Goal: Transaction & Acquisition: Purchase product/service

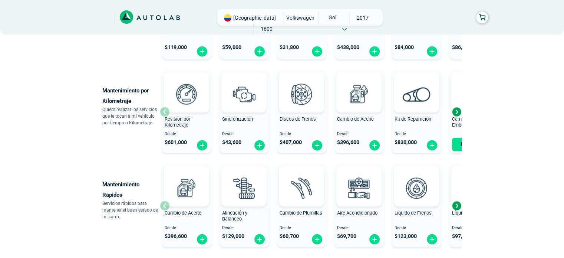
scroll to position [334, 0]
click at [321, 149] on img at bounding box center [317, 144] width 12 height 11
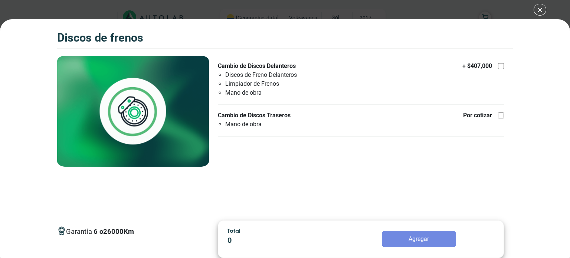
click at [540, 9] on div "Discos de Frenos Discos de Frenos Garantía 6 26000 Km" at bounding box center [285, 129] width 570 height 258
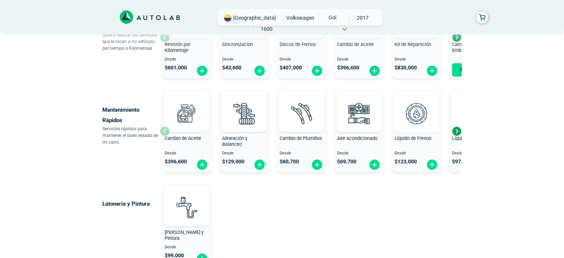
scroll to position [371, 0]
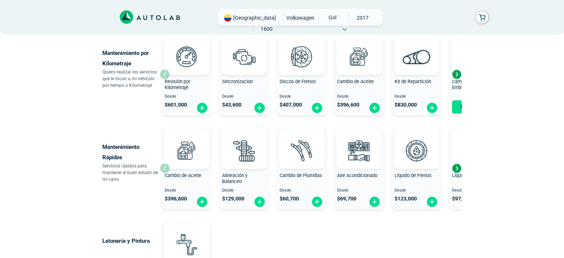
click at [460, 76] on div "Next slide" at bounding box center [456, 74] width 11 height 11
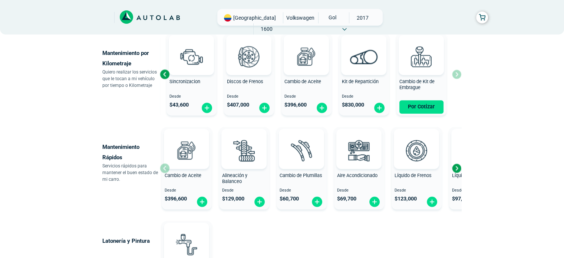
click at [460, 76] on div "Revisión por Kilometraje Desde $ 601,000 Sincronizacion Desde $ 43,600 Discos d…" at bounding box center [310, 74] width 301 height 88
click at [165, 73] on div "Previous slide" at bounding box center [164, 74] width 11 height 11
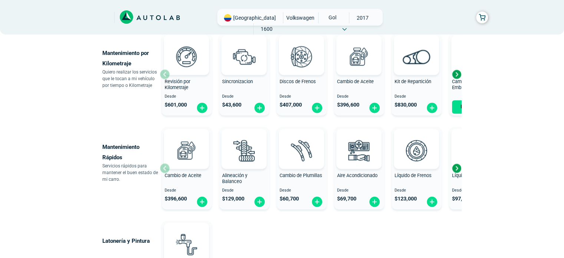
click at [165, 73] on div at bounding box center [186, 55] width 45 height 40
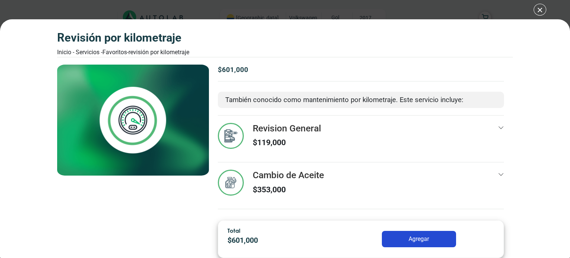
click at [537, 11] on div "Revisión por Kilometraje Inicio - Servicios - Favoritos - Revisión por Kilometr…" at bounding box center [285, 129] width 570 height 258
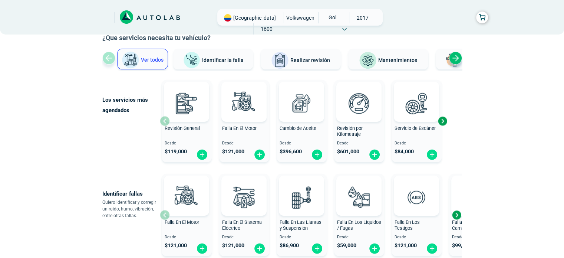
scroll to position [37, 0]
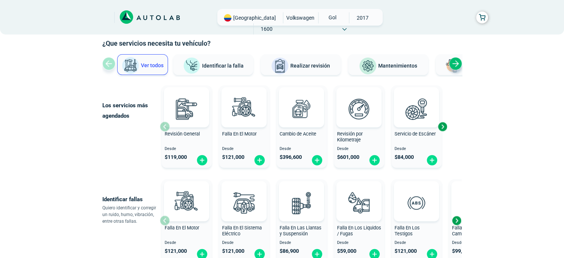
click at [441, 126] on div "Next slide" at bounding box center [442, 126] width 11 height 11
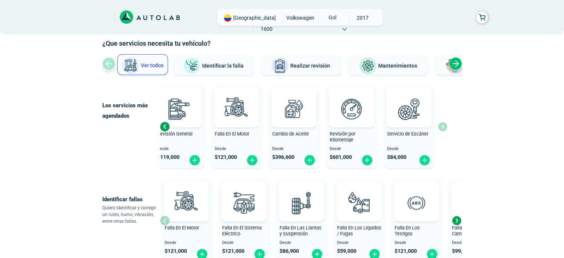
click at [161, 122] on div "Previous slide" at bounding box center [164, 126] width 11 height 11
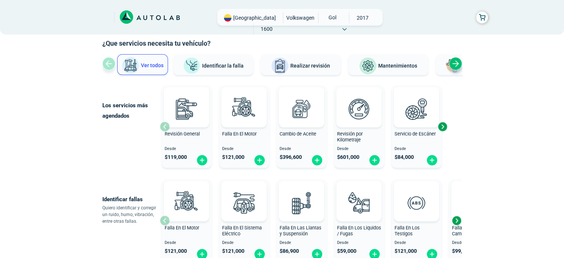
click at [162, 122] on div "Revisión General Desde $ 119,000 Falla En El Motor Desde $ 121,000 Cambio de Ac…" at bounding box center [303, 126] width 287 height 88
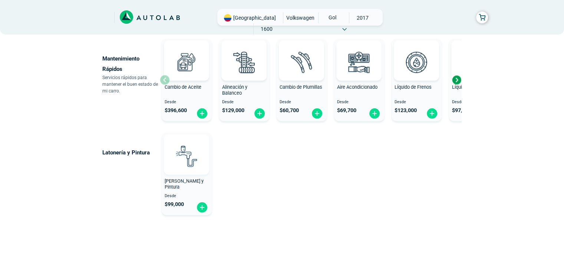
scroll to position [447, 0]
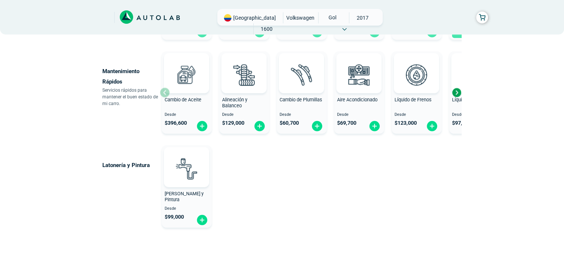
click at [454, 94] on div "Next slide" at bounding box center [456, 92] width 11 height 11
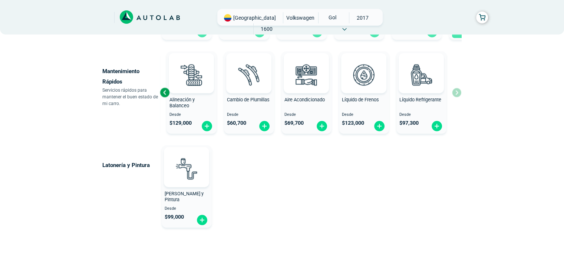
click at [459, 96] on div "Cambio de Aceite Desde $ 396,600 Alineación y Balanceo Desde $ 129,000 Cambio d…" at bounding box center [310, 92] width 301 height 88
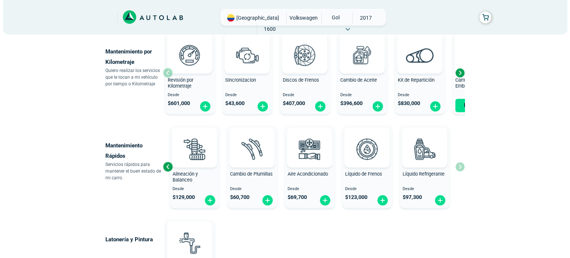
scroll to position [335, 0]
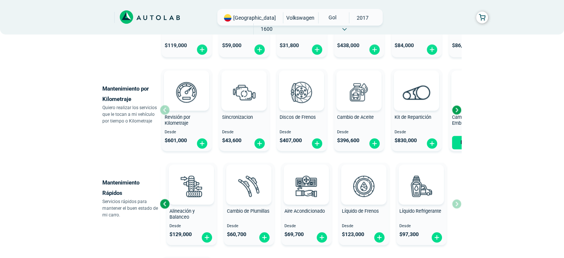
click at [455, 111] on div "Next slide" at bounding box center [456, 109] width 11 height 11
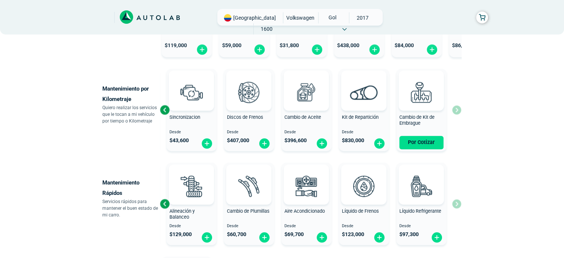
click at [455, 111] on div "Revisión por Kilometraje Desde $ 601,000 Sincronizacion Desde $ 43,600 Discos d…" at bounding box center [310, 110] width 301 height 88
click at [165, 111] on div "Previous slide" at bounding box center [164, 109] width 11 height 11
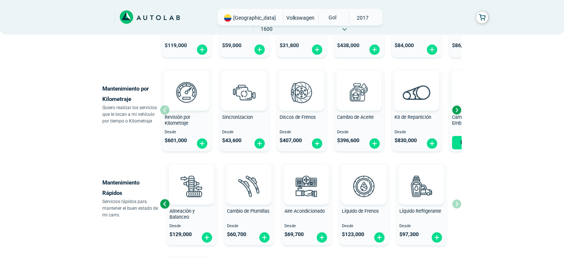
click at [165, 111] on div "Revisión por Kilometraje Desde $ 601,000" at bounding box center [187, 109] width 50 height 79
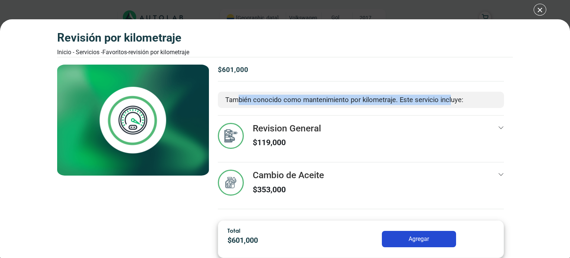
drag, startPoint x: 239, startPoint y: 101, endPoint x: 449, endPoint y: 101, distance: 209.9
click at [449, 101] on p "También conocido como mantenimiento por kilometraje. Este servicio incluye:" at bounding box center [360, 100] width 271 height 10
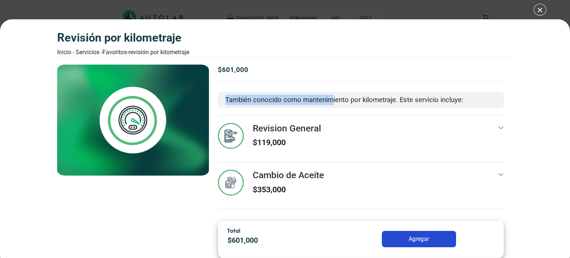
drag, startPoint x: 227, startPoint y: 97, endPoint x: 331, endPoint y: 97, distance: 104.2
click at [331, 97] on p "También conocido como mantenimiento por kilometraje. Este servicio incluye:" at bounding box center [360, 100] width 271 height 10
click at [542, 10] on div "Revisión por Kilometraje Inicio - Servicios - Favoritos - Revisión por Kilometr…" at bounding box center [285, 129] width 570 height 258
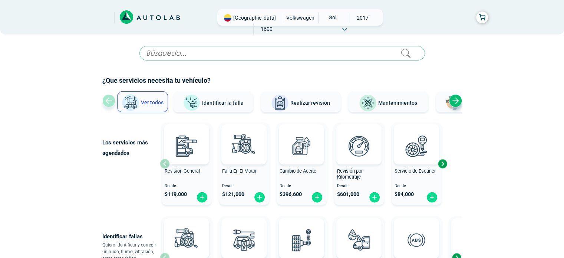
click at [409, 102] on span "Mantenimientos" at bounding box center [397, 103] width 39 height 6
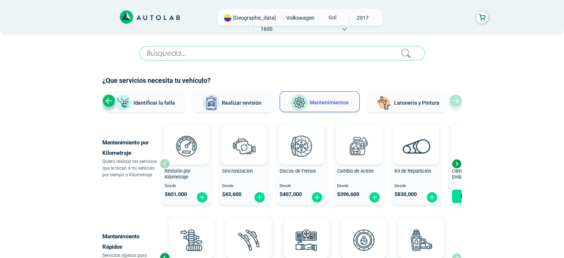
click at [295, 98] on img at bounding box center [299, 103] width 18 height 18
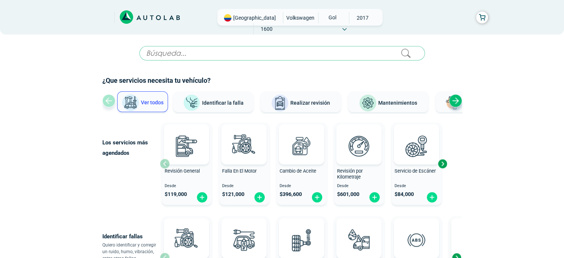
click at [212, 96] on button "Identificar la falla" at bounding box center [213, 101] width 80 height 21
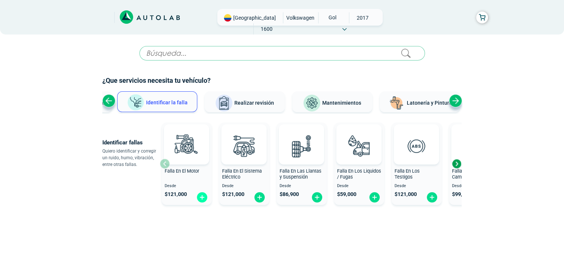
click at [202, 198] on img at bounding box center [202, 196] width 12 height 11
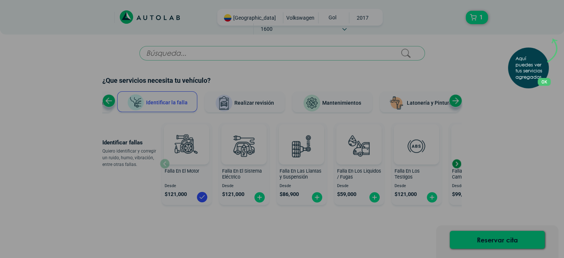
click at [197, 198] on div "Aquí puedes ver tus servicios agregados. OK .aex,.bex{fill:none!important;strok…" at bounding box center [282, 129] width 564 height 258
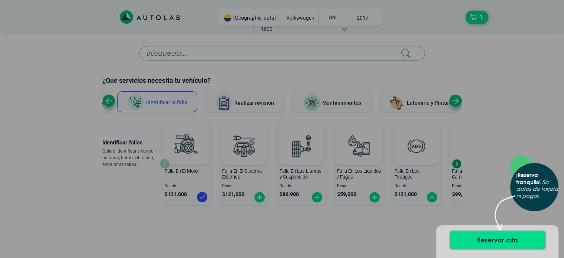
click at [199, 197] on div "× ¡Reserva tranquilo! Sin datos de tarjeta ni pagos" at bounding box center [282, 129] width 564 height 258
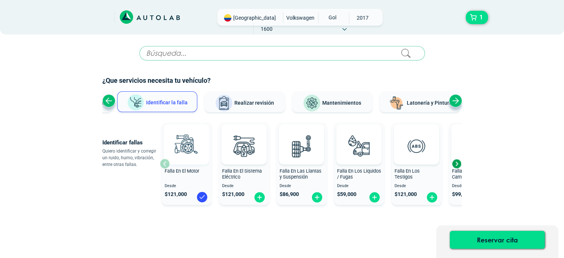
click at [179, 152] on img at bounding box center [186, 145] width 33 height 33
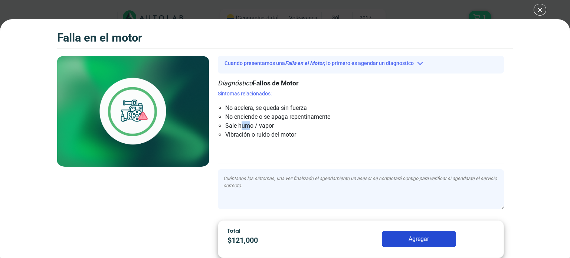
drag, startPoint x: 242, startPoint y: 124, endPoint x: 251, endPoint y: 127, distance: 9.3
click at [251, 127] on li "Sale humo / vapor" at bounding box center [336, 125] width 223 height 9
drag, startPoint x: 237, startPoint y: 136, endPoint x: 257, endPoint y: 136, distance: 19.3
click at [257, 136] on li "Vibración o ruido del motor" at bounding box center [336, 134] width 223 height 9
click at [543, 11] on div "Falla en el Motor 1 Falla en el Motor" at bounding box center [285, 129] width 570 height 258
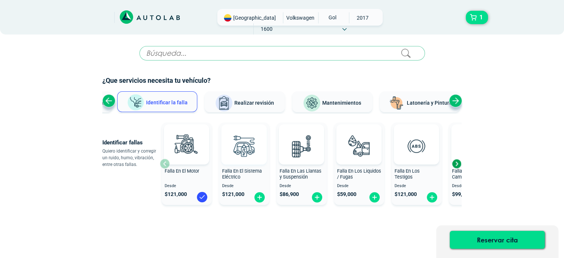
click at [242, 153] on img at bounding box center [244, 145] width 33 height 33
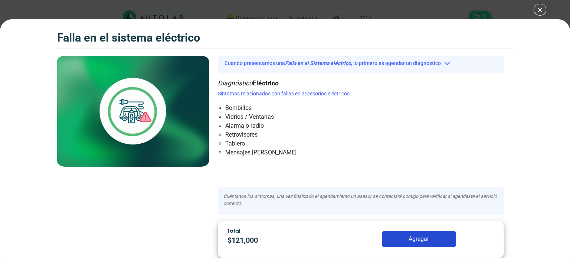
click at [540, 14] on div "Falla en el Sistema eléctrico 1 Falla en el Sistema eléctrico" at bounding box center [285, 129] width 570 height 258
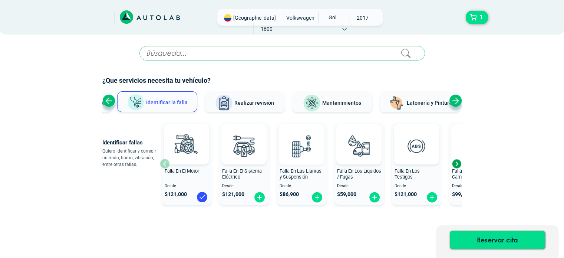
click at [307, 152] on img at bounding box center [301, 145] width 33 height 33
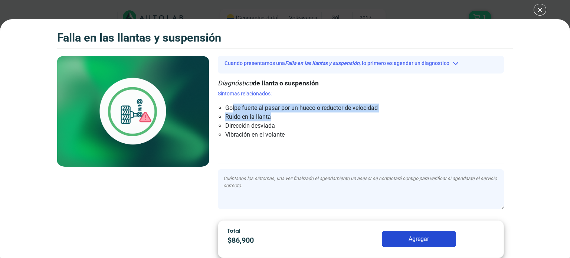
drag, startPoint x: 233, startPoint y: 109, endPoint x: 276, endPoint y: 113, distance: 43.2
click at [276, 113] on ul "Golpe fuerte al pasar por un hueco o reductor de velocidad Ruido en la llanta D…" at bounding box center [364, 121] width 279 height 36
click at [251, 115] on li "Ruido en la llanta" at bounding box center [336, 116] width 223 height 9
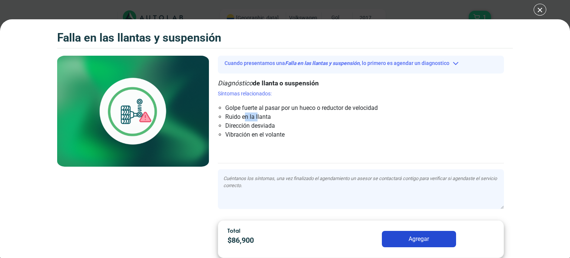
drag, startPoint x: 246, startPoint y: 115, endPoint x: 257, endPoint y: 115, distance: 10.4
click at [257, 115] on li "Ruido en la llanta" at bounding box center [336, 116] width 223 height 9
drag, startPoint x: 231, startPoint y: 118, endPoint x: 253, endPoint y: 115, distance: 21.7
click at [253, 115] on li "Ruido en la llanta" at bounding box center [336, 116] width 223 height 9
click at [239, 125] on li "Dirección desviada" at bounding box center [336, 125] width 223 height 9
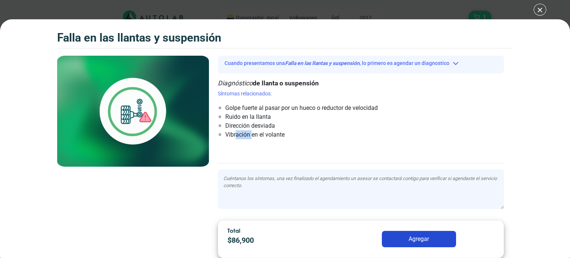
drag, startPoint x: 235, startPoint y: 135, endPoint x: 252, endPoint y: 136, distance: 17.1
click at [252, 136] on li "Vibración en el volante" at bounding box center [336, 134] width 223 height 9
click at [267, 136] on li "Vibración en el volante" at bounding box center [336, 134] width 223 height 9
click at [534, 11] on div "Falla en las llantas y suspensión 1 Falla en las llantas y suspensión" at bounding box center [285, 129] width 570 height 258
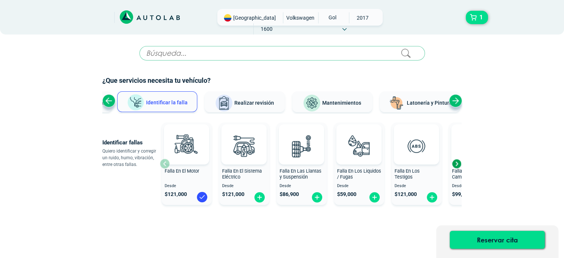
click at [453, 165] on div "Next slide" at bounding box center [456, 163] width 11 height 11
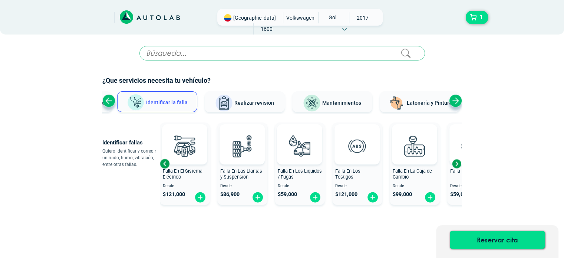
click at [453, 165] on div "Next slide" at bounding box center [456, 163] width 11 height 11
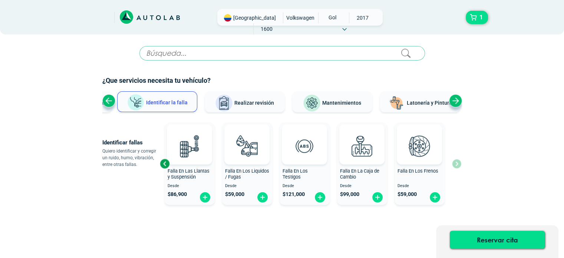
click at [460, 167] on div "Falla En El Motor Desde $ 121,000 Falla En El Sistema Eléctrico Desde $ 121,000…" at bounding box center [310, 163] width 301 height 88
click at [453, 102] on div "Next slide" at bounding box center [455, 100] width 13 height 13
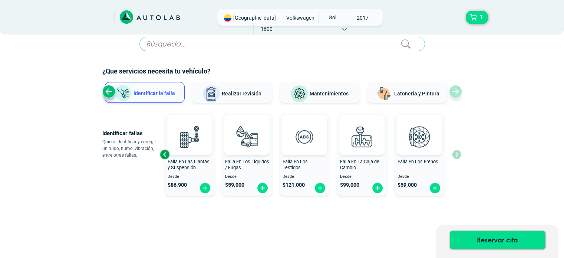
scroll to position [14, 0]
